Goal: Information Seeking & Learning: Find contact information

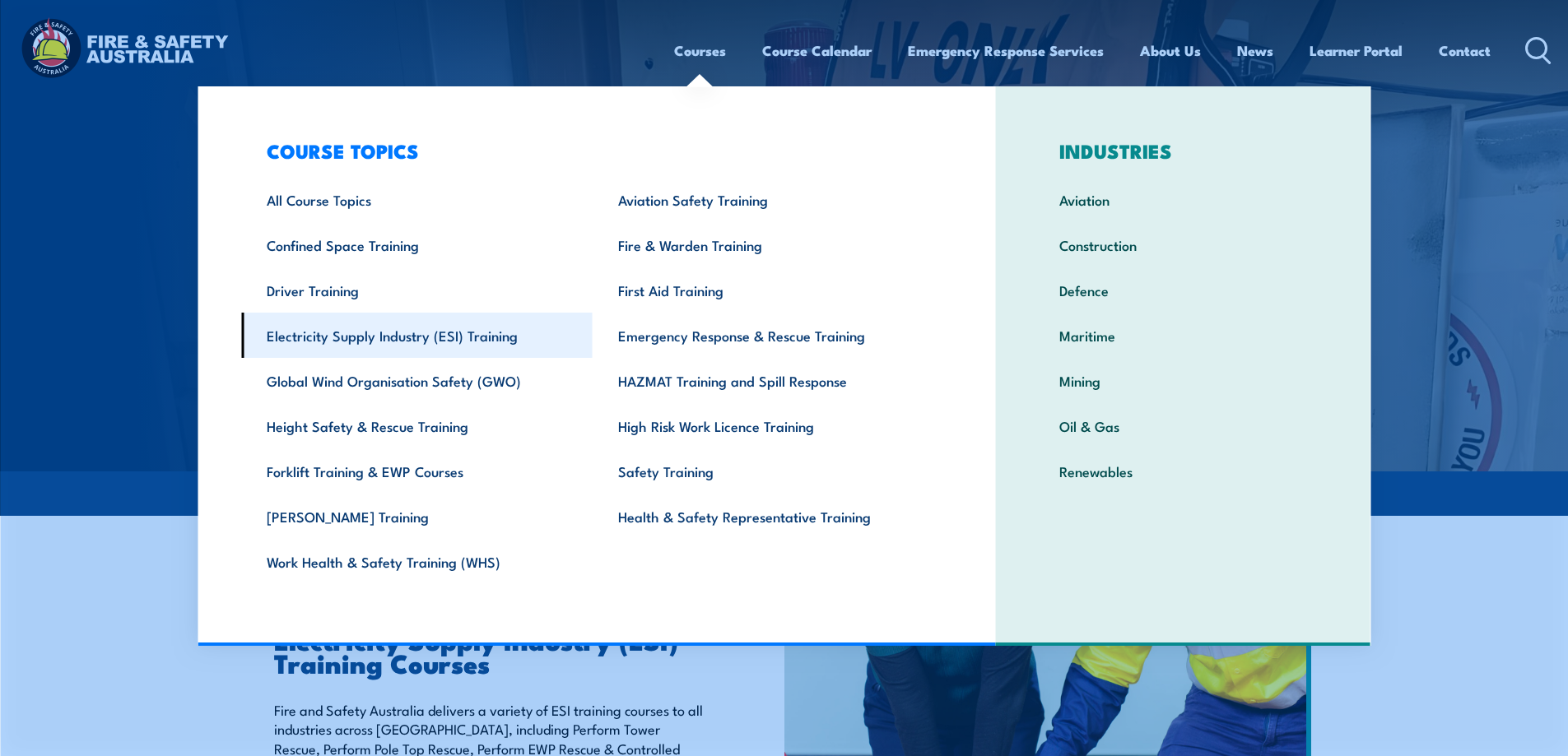
click at [455, 332] on link "Electricity Supply Industry (ESI) Training" at bounding box center [417, 335] width 352 height 45
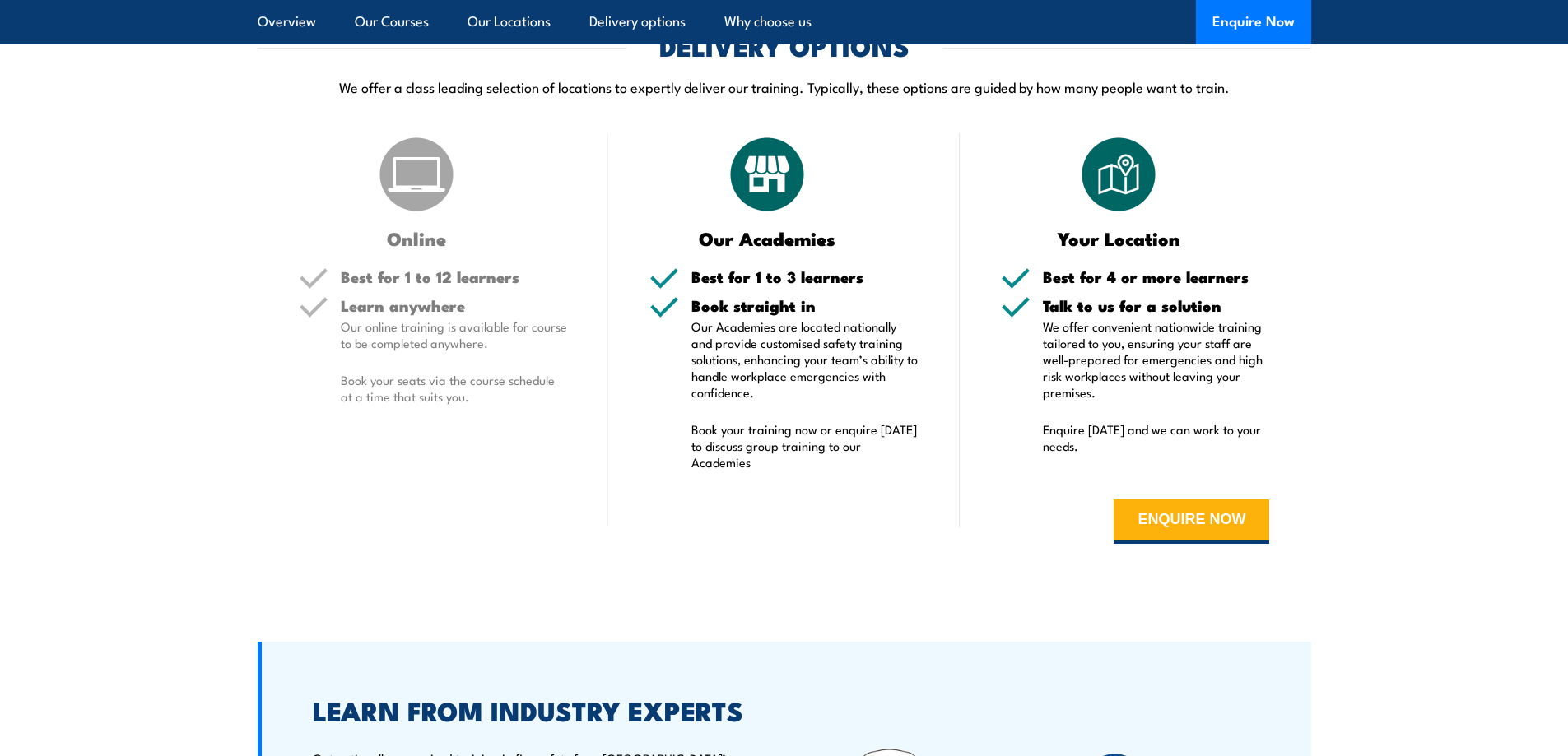
scroll to position [3701, 0]
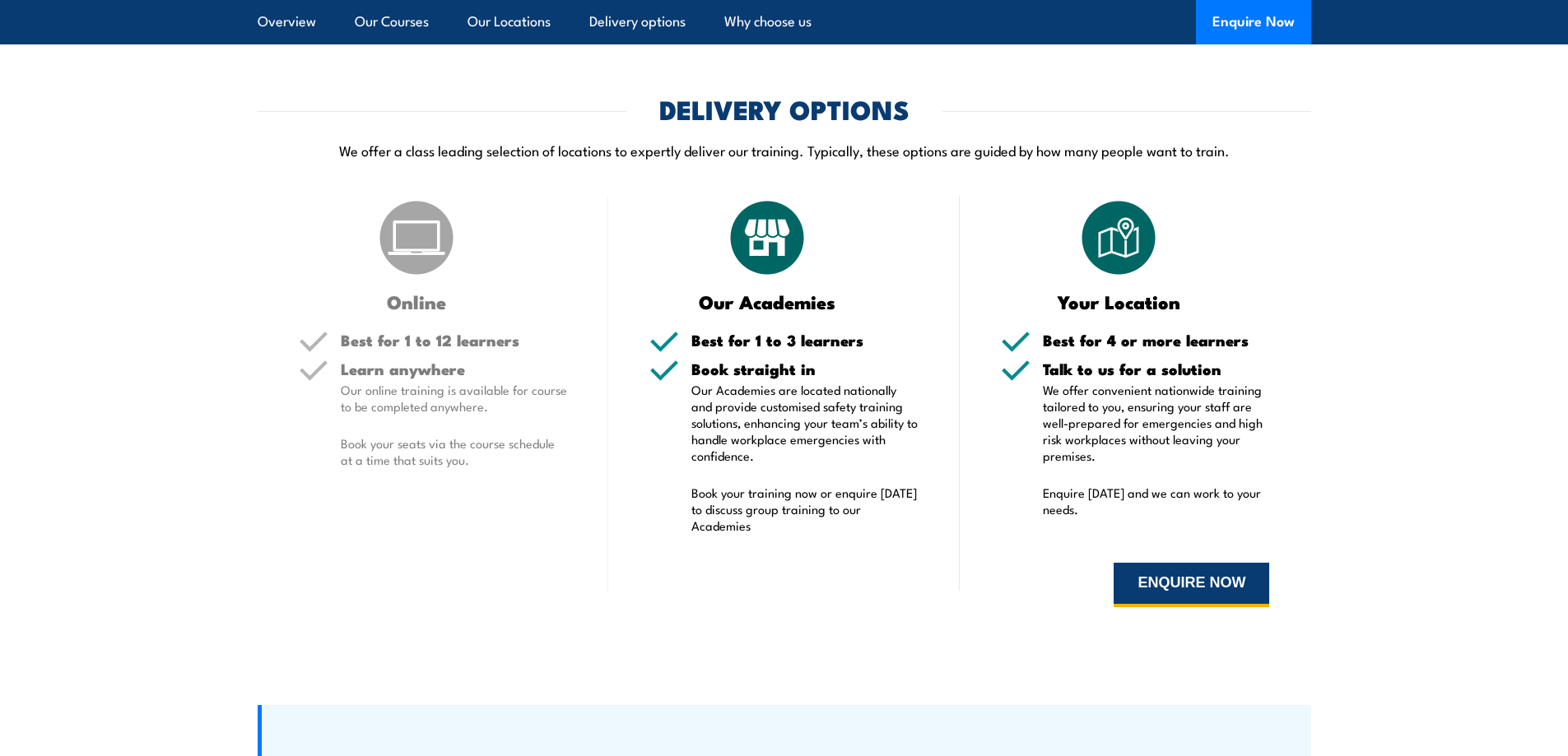
click at [1155, 563] on button "ENQUIRE NOW" at bounding box center [1191, 585] width 155 height 44
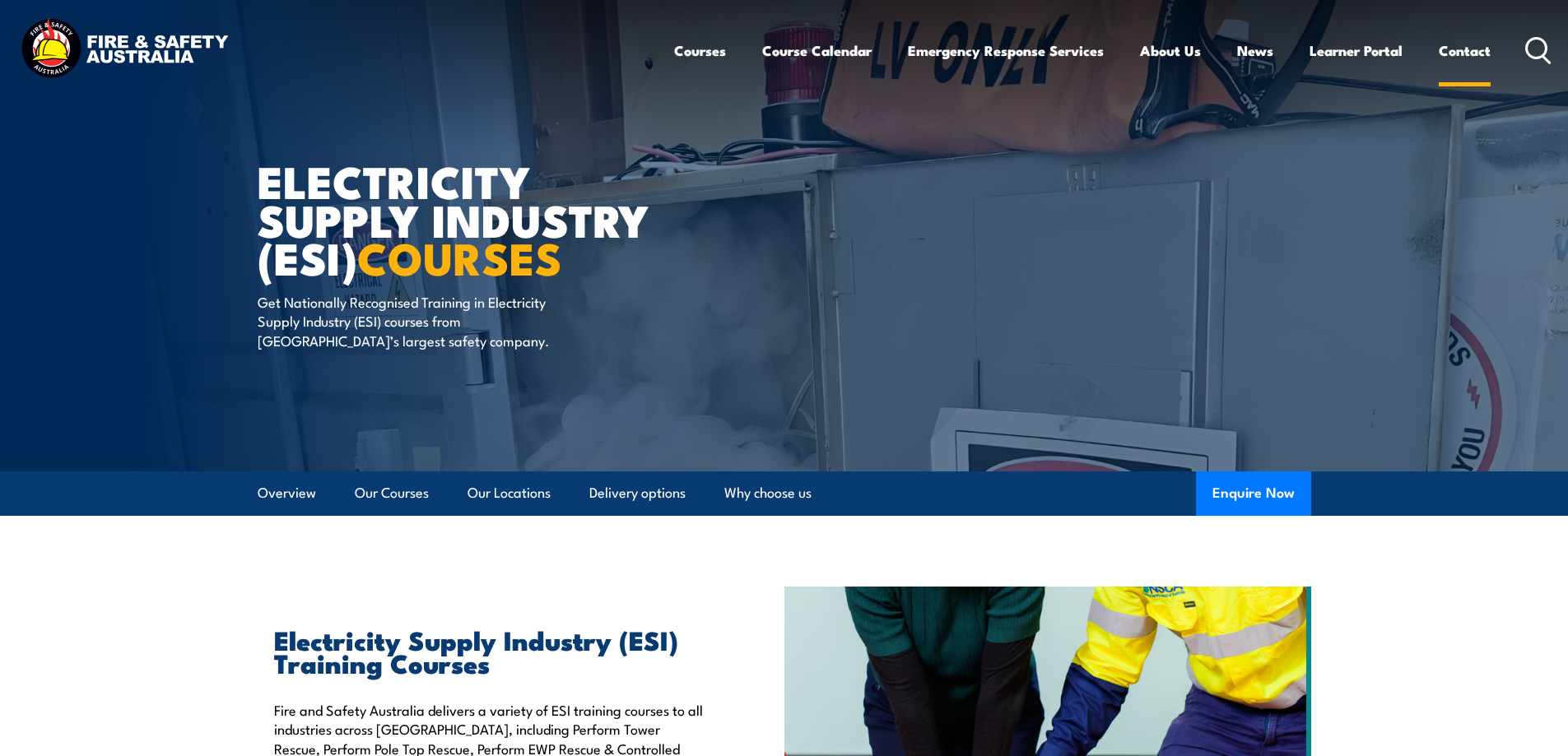
click at [1476, 44] on link "Contact" at bounding box center [1464, 50] width 51 height 43
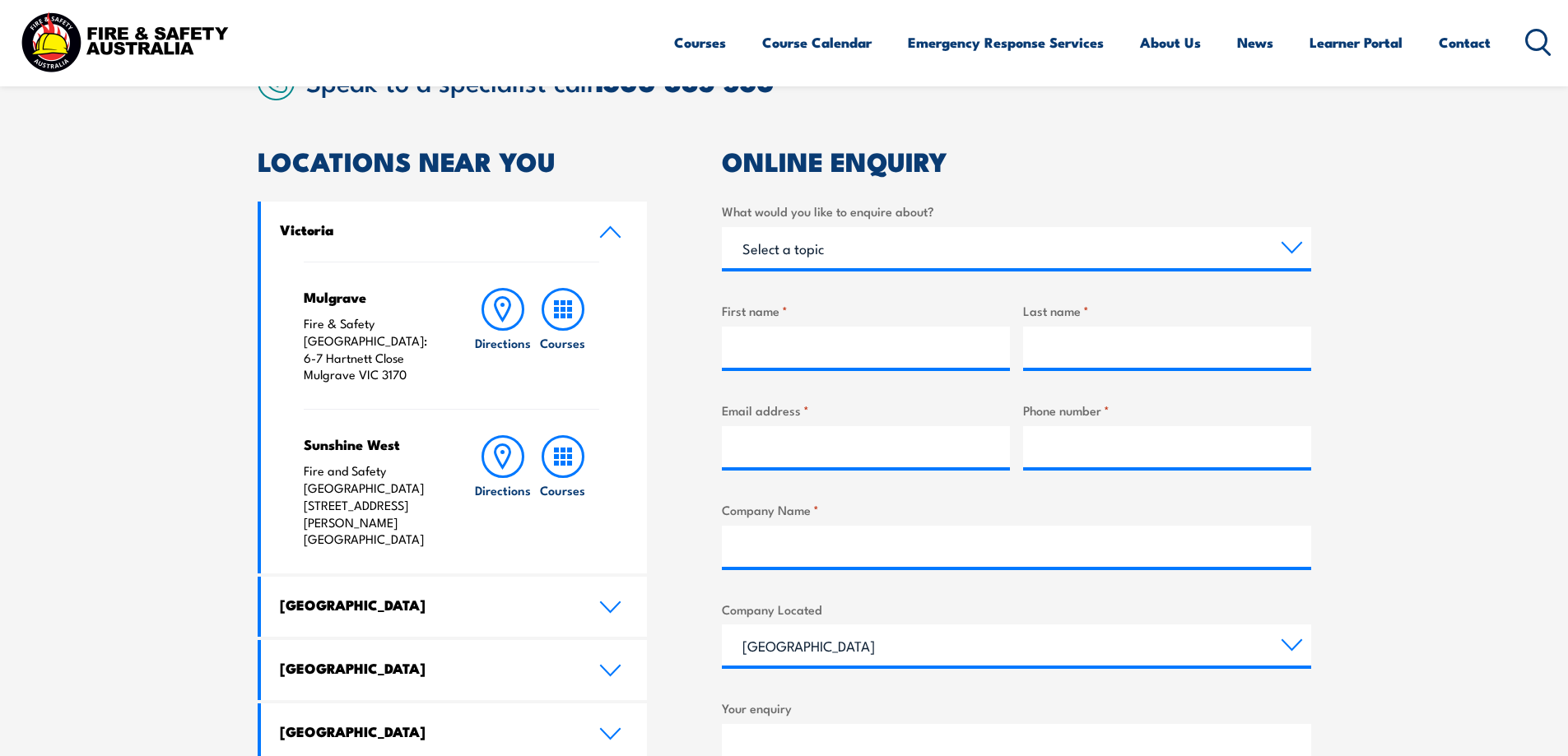
scroll to position [493, 0]
